Goal: Find specific page/section: Find specific page/section

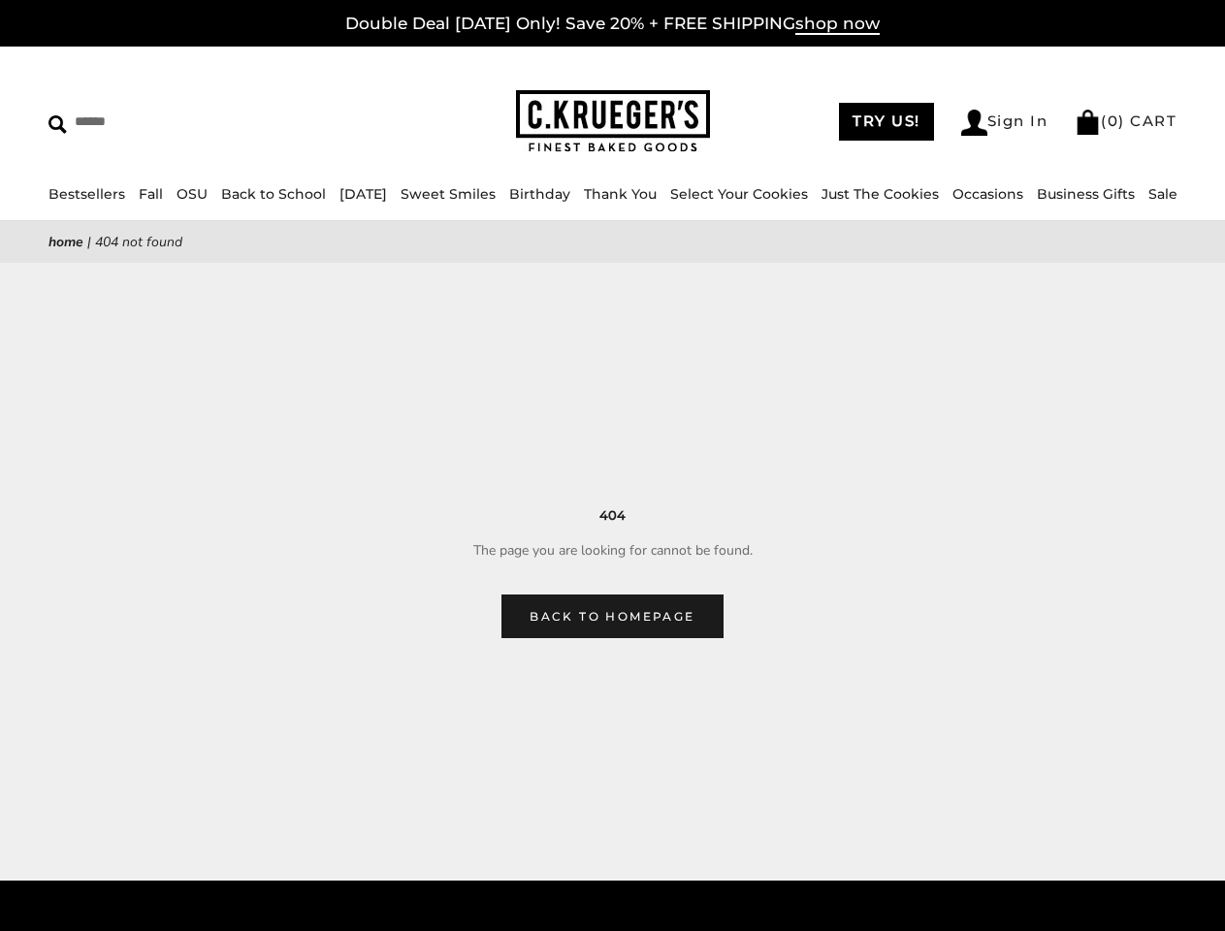
click at [612, 466] on main "Home | 404 Not Found 404 The page you are looking for cannot be found. Back to …" at bounding box center [612, 429] width 1225 height 417
click at [177, 121] on input "Search" at bounding box center [177, 122] width 258 height 30
click at [956, 194] on link "Occasions" at bounding box center [987, 193] width 71 height 17
